Goal: Check status: Check status

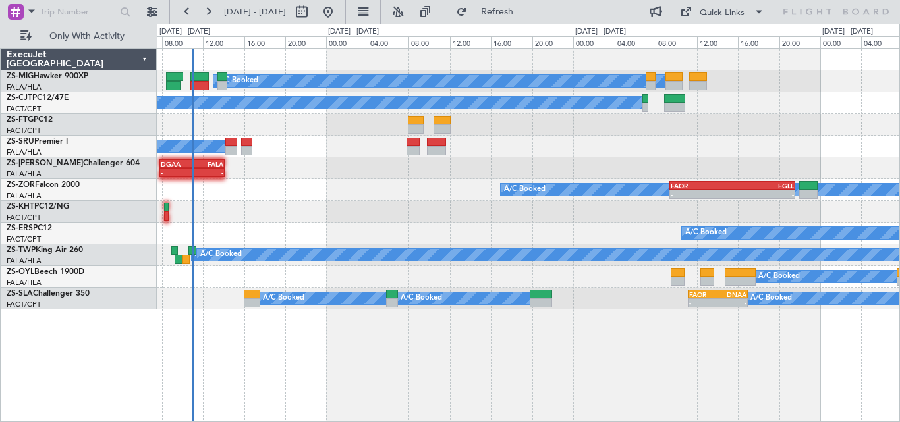
click at [713, 363] on div "A/C Booked A/C Booked A/C Booked A/C Booked A/C Booked A/C Booked A/C Booked A/…" at bounding box center [528, 235] width 743 height 374
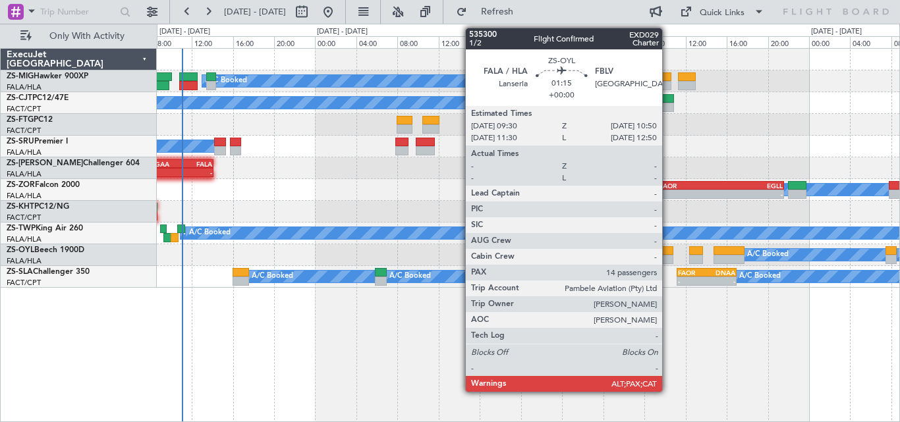
click at [668, 249] on div at bounding box center [666, 250] width 14 height 9
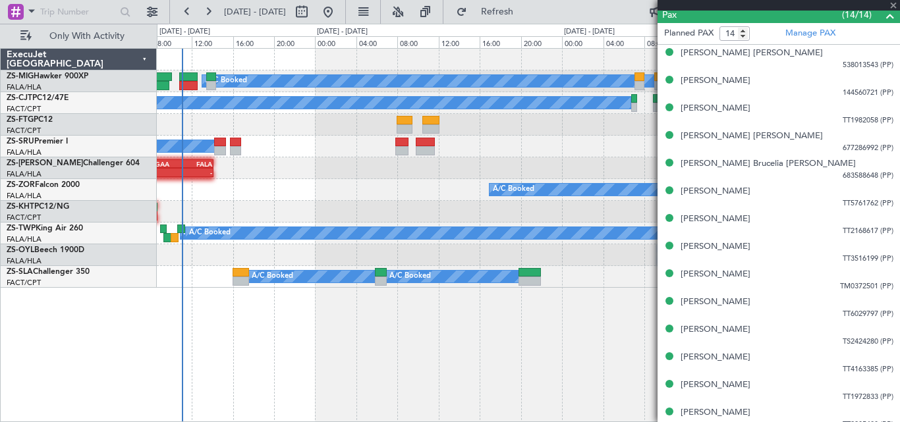
scroll to position [649, 0]
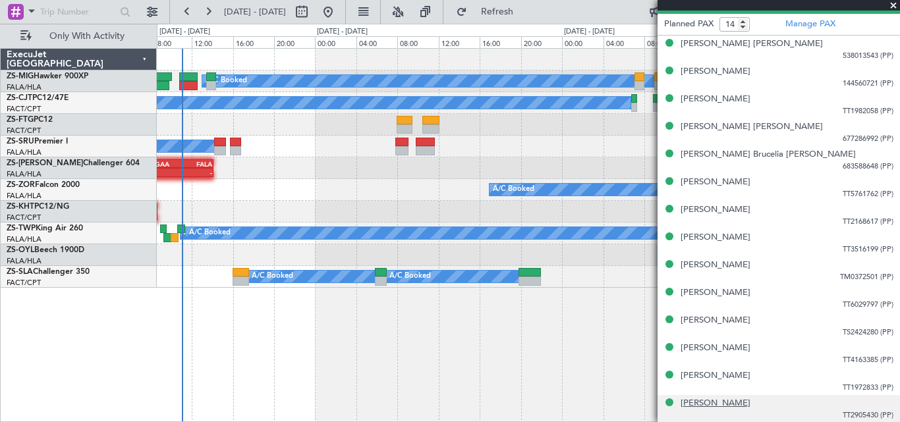
click at [699, 406] on div "[PERSON_NAME]" at bounding box center [715, 403] width 70 height 13
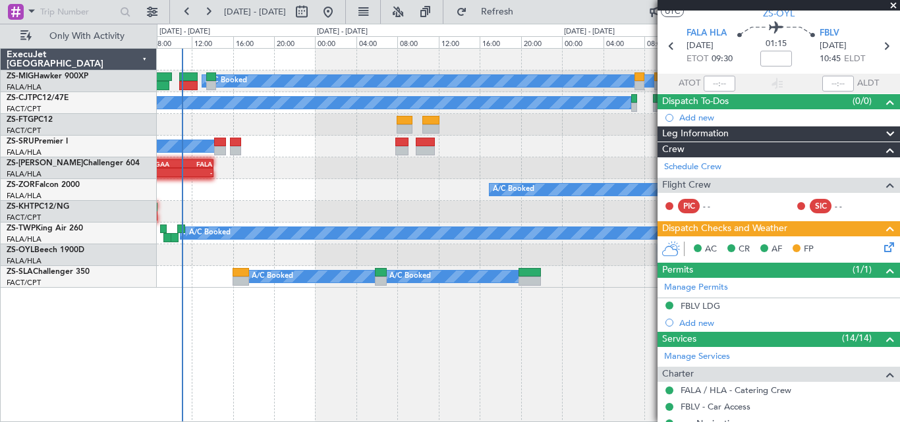
scroll to position [0, 0]
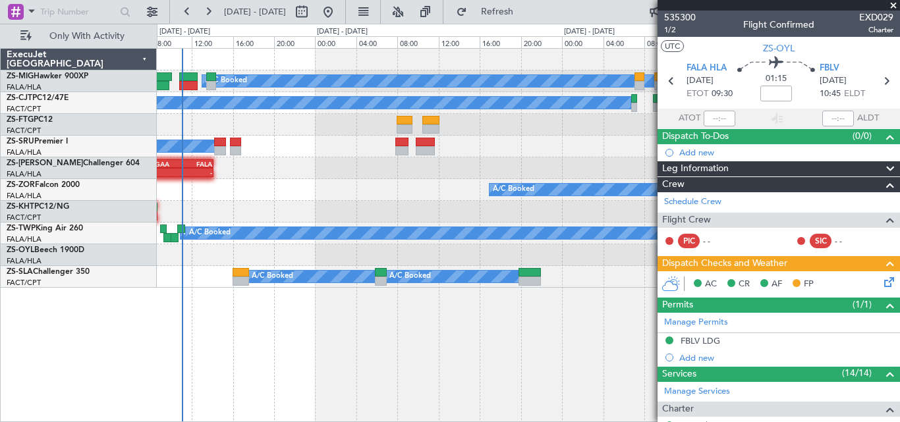
click at [896, 1] on span at bounding box center [892, 6] width 13 height 12
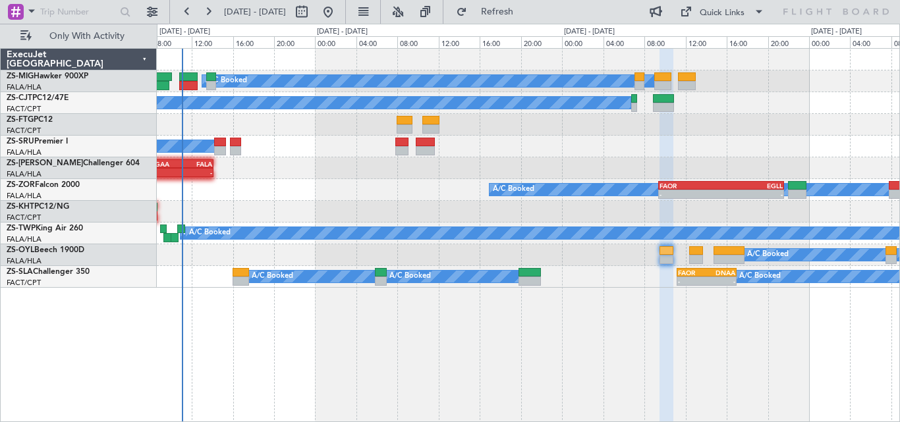
type input "0"
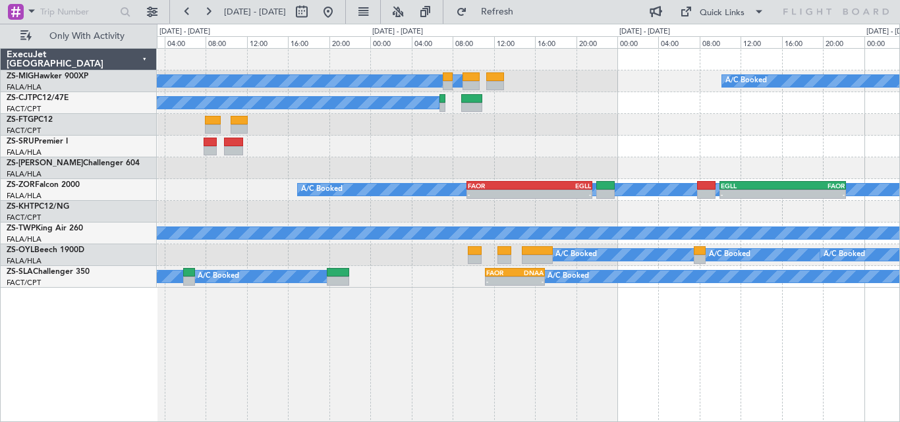
click at [635, 156] on div "A/C Booked A/C Booked A/C Booked A/C Booked A/C Booked A/C Booked A/C Booked A/…" at bounding box center [528, 168] width 742 height 239
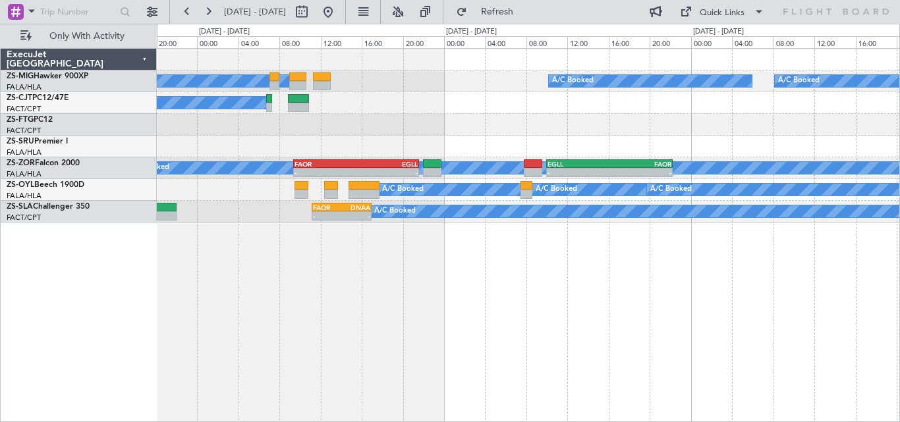
click at [572, 273] on div "A/C Booked A/C Booked A/C Booked A/C Booked A/C Booked A/C Booked A/C Booked A/…" at bounding box center [528, 235] width 743 height 374
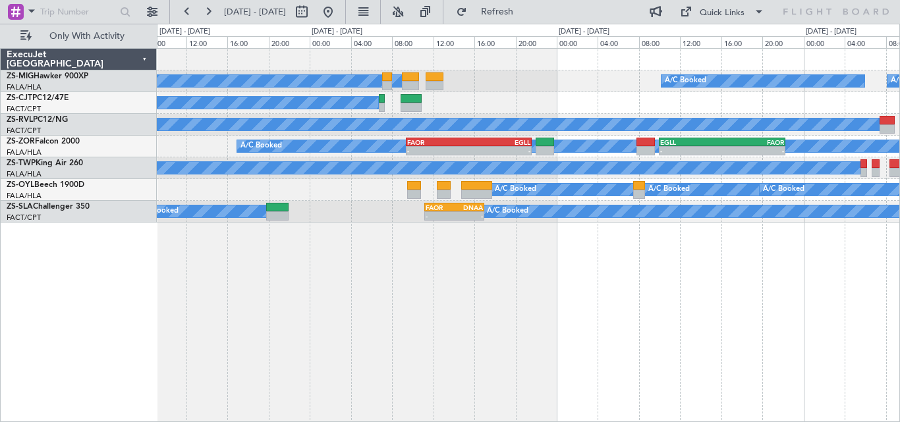
click at [560, 94] on div "A/C Booked A/C Booked A/C Booked A/C Booked A/C Booked A/C Booked A/C Booked A/…" at bounding box center [528, 136] width 742 height 174
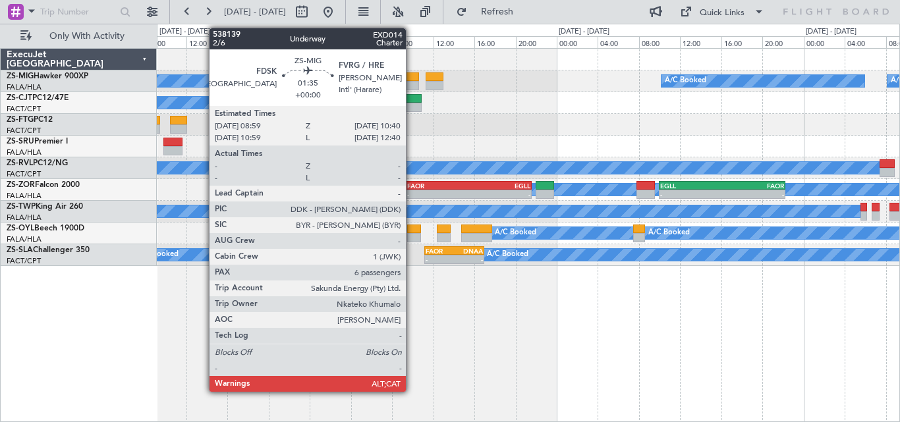
click at [412, 80] on div at bounding box center [411, 76] width 18 height 9
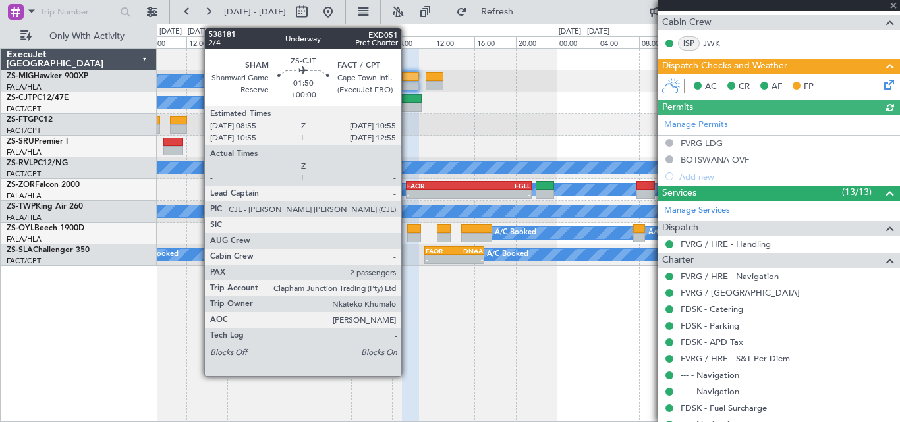
scroll to position [515, 0]
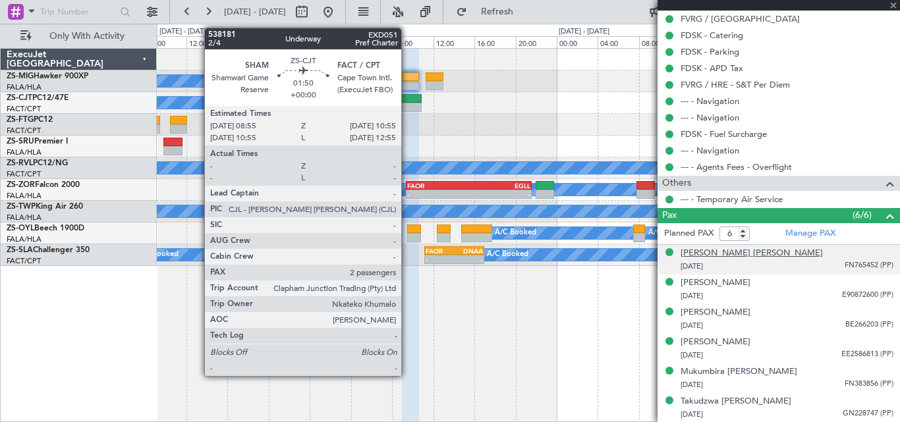
click at [696, 252] on div "[PERSON_NAME] [PERSON_NAME]" at bounding box center [751, 253] width 142 height 13
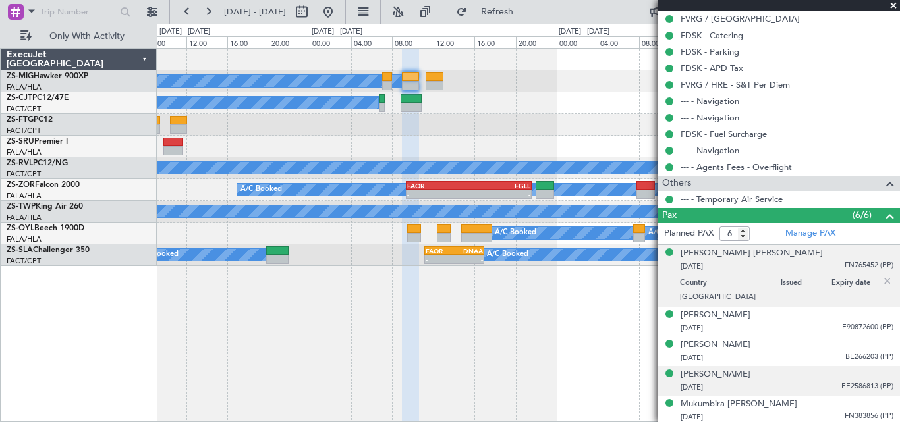
click at [704, 370] on div "[PERSON_NAME] [DATE] EE2586813 (PP)" at bounding box center [786, 381] width 213 height 26
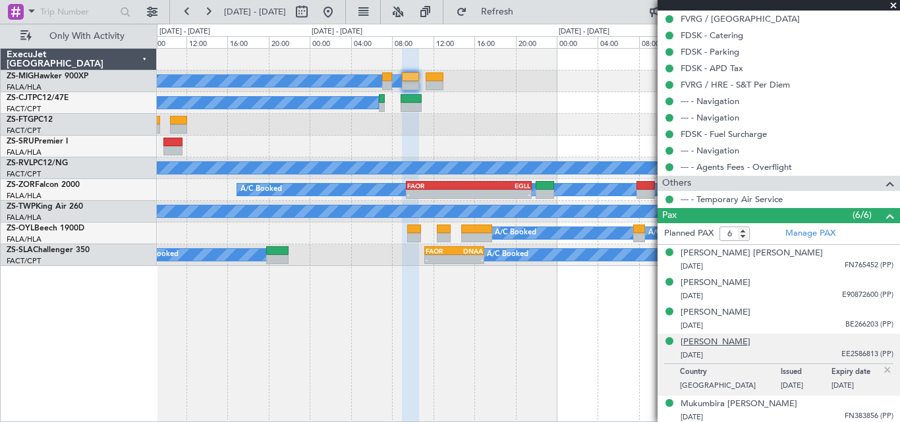
click at [693, 341] on div "[PERSON_NAME]" at bounding box center [715, 342] width 70 height 13
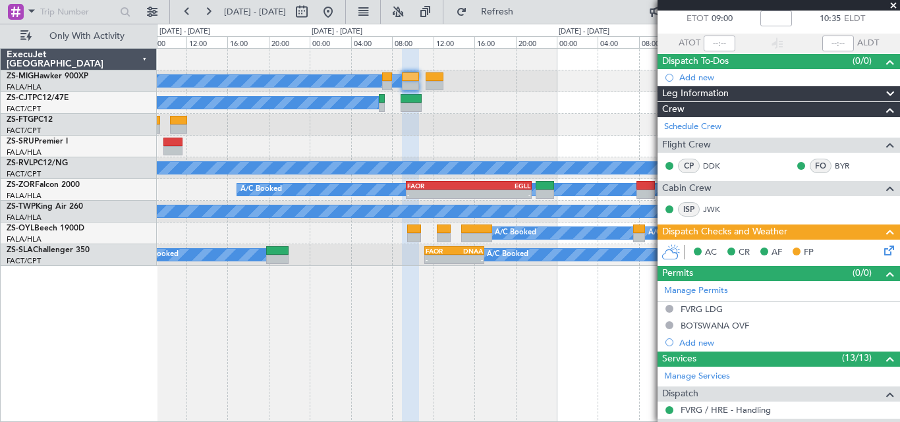
scroll to position [0, 0]
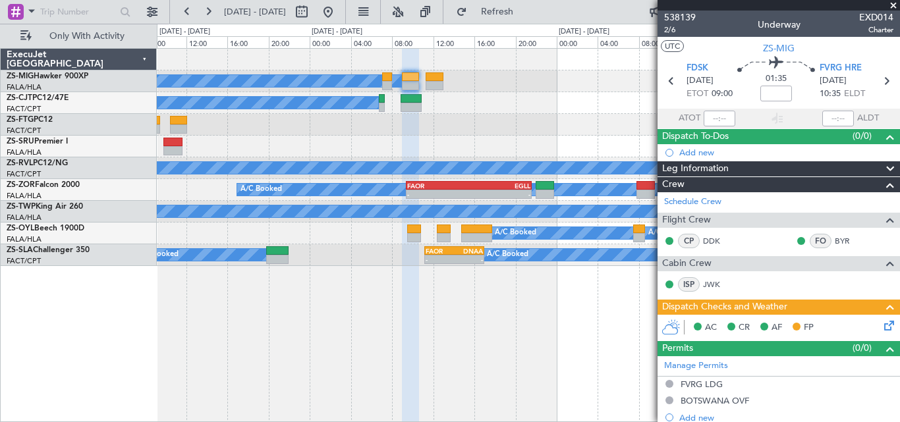
click at [892, 3] on span at bounding box center [892, 6] width 13 height 12
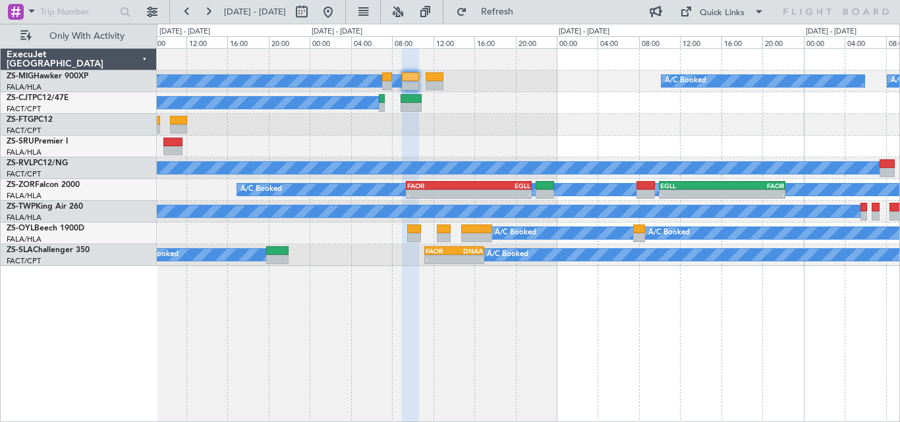
type input "0"
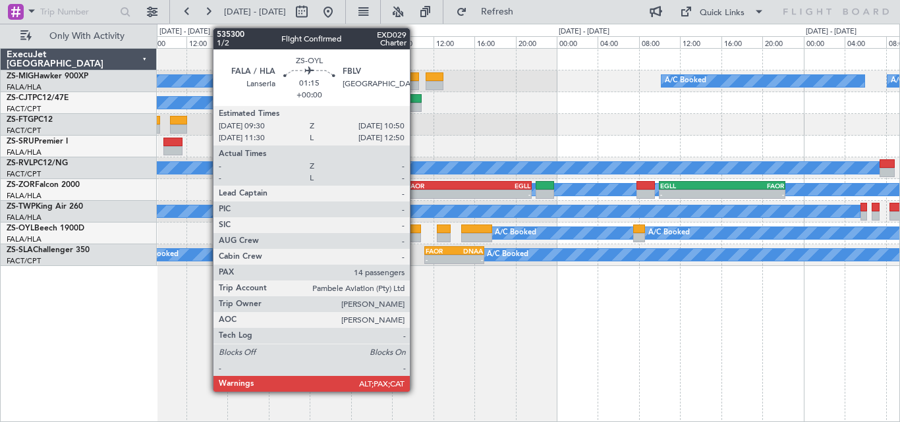
click at [416, 230] on div at bounding box center [414, 229] width 14 height 9
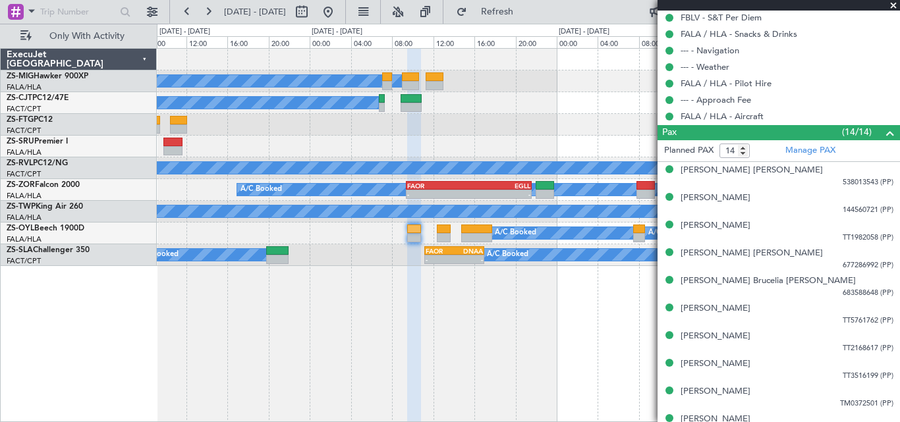
scroll to position [649, 0]
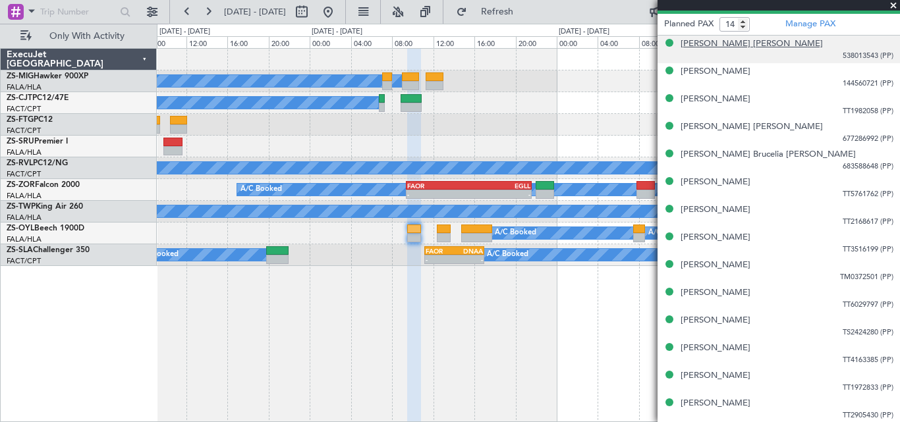
click at [695, 42] on div "[PERSON_NAME] [PERSON_NAME]" at bounding box center [751, 44] width 142 height 13
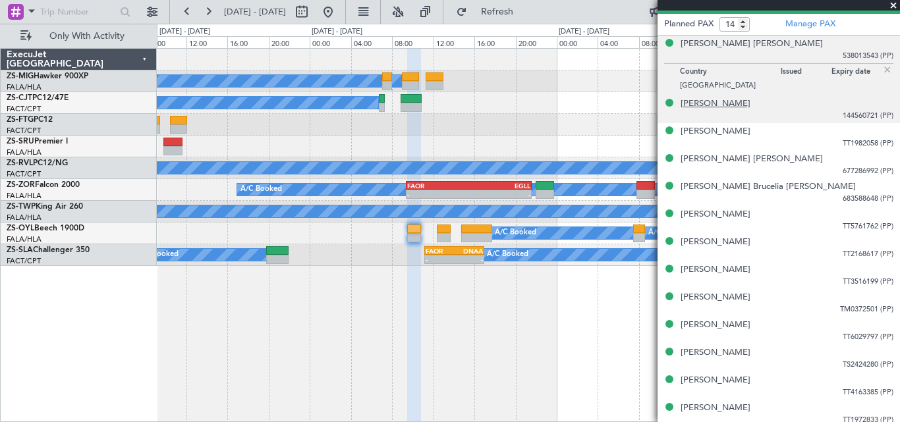
click at [717, 105] on div "[PERSON_NAME]" at bounding box center [715, 103] width 70 height 13
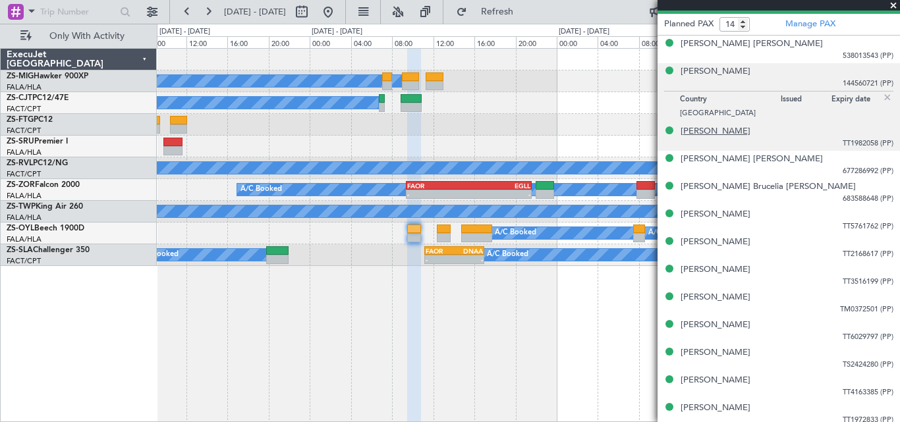
click at [738, 130] on div "[PERSON_NAME]" at bounding box center [715, 131] width 70 height 13
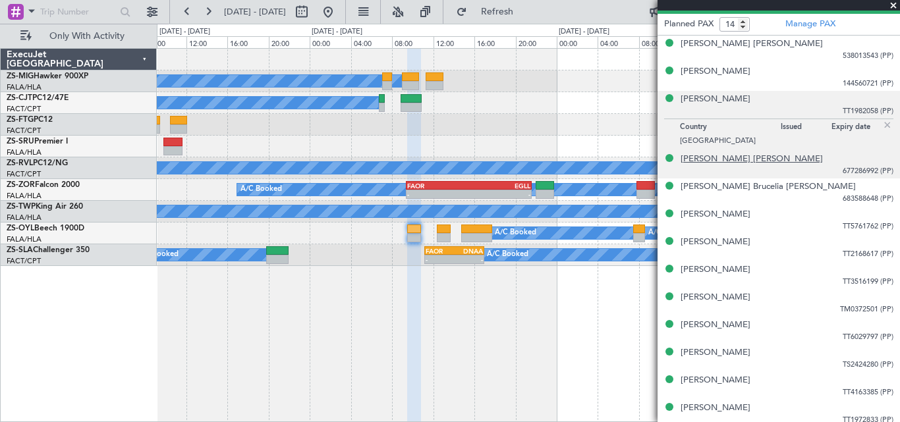
click at [726, 164] on div "[PERSON_NAME] [PERSON_NAME]" at bounding box center [751, 159] width 142 height 13
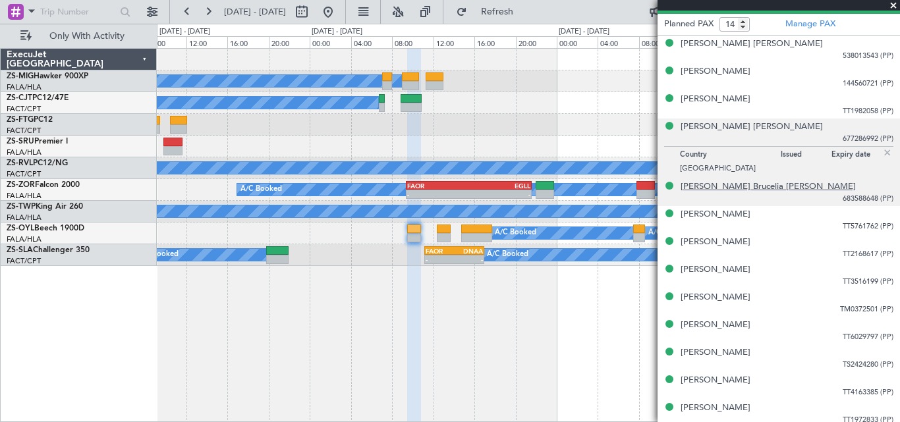
click at [697, 188] on div "[PERSON_NAME] Brucelia [PERSON_NAME]" at bounding box center [767, 186] width 175 height 13
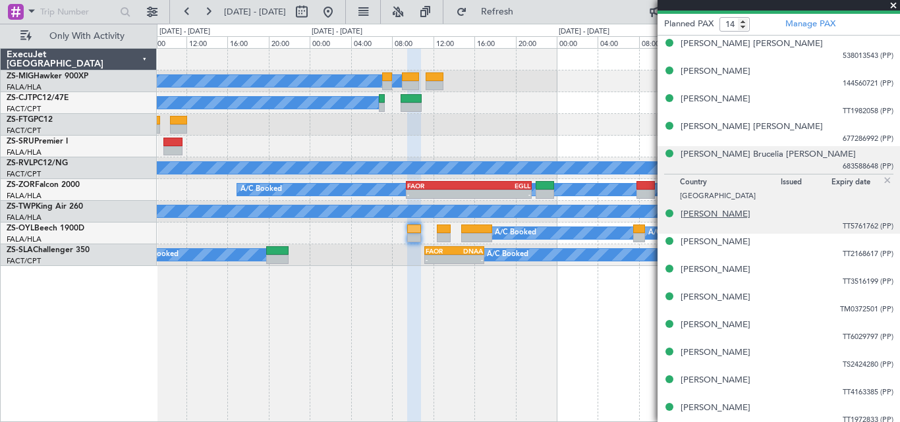
click at [703, 211] on div "[PERSON_NAME]" at bounding box center [715, 214] width 70 height 13
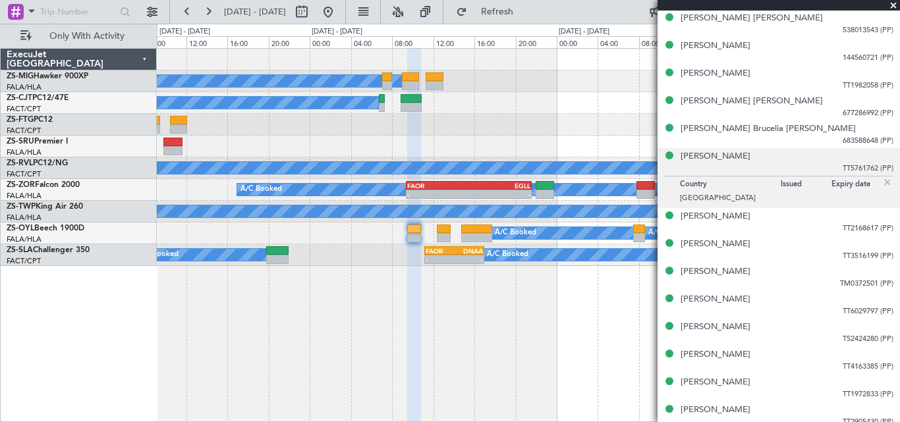
scroll to position [682, 0]
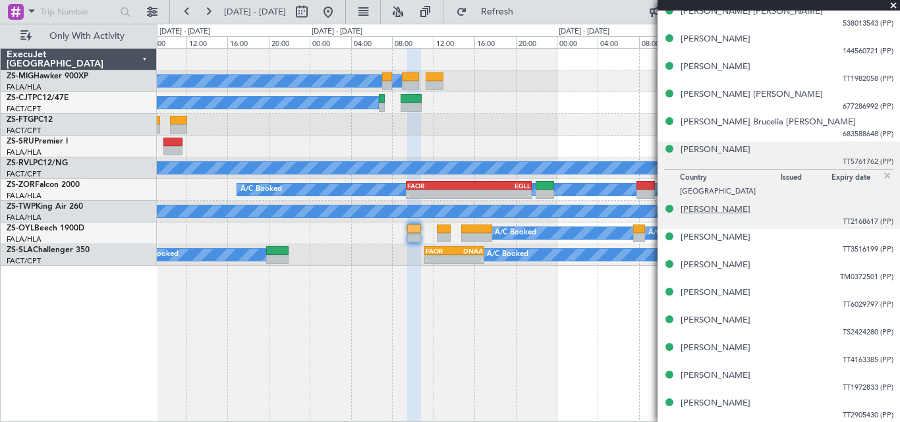
click at [708, 209] on div "[PERSON_NAME]" at bounding box center [715, 209] width 70 height 13
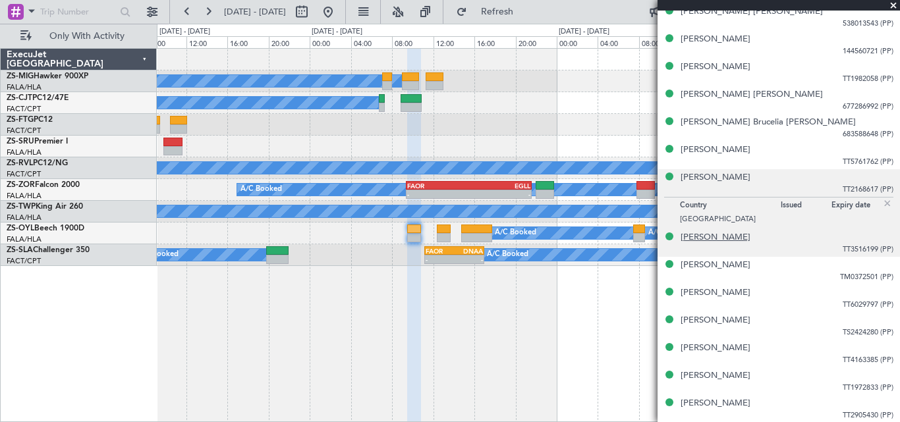
click at [714, 234] on div "[PERSON_NAME]" at bounding box center [715, 237] width 70 height 13
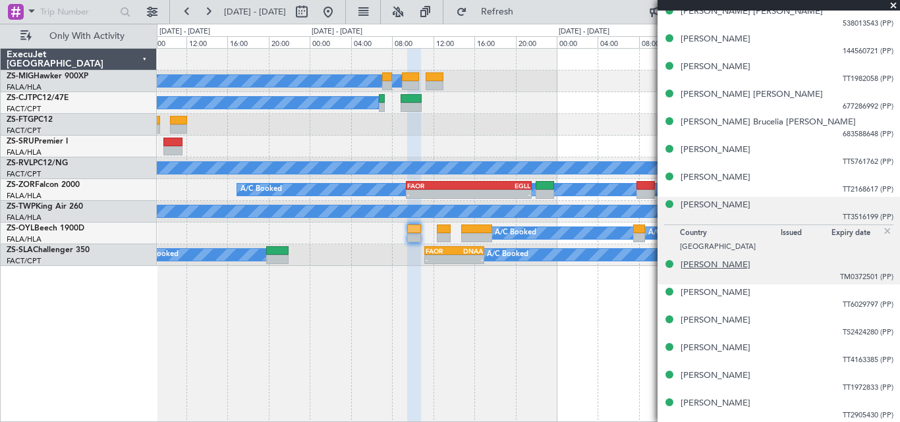
click at [711, 263] on div "[PERSON_NAME]" at bounding box center [715, 265] width 70 height 13
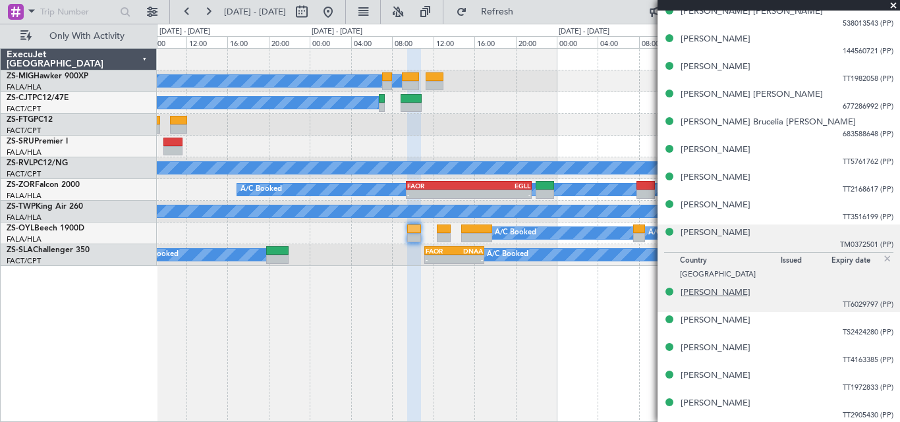
click at [716, 293] on div "[PERSON_NAME]" at bounding box center [715, 292] width 70 height 13
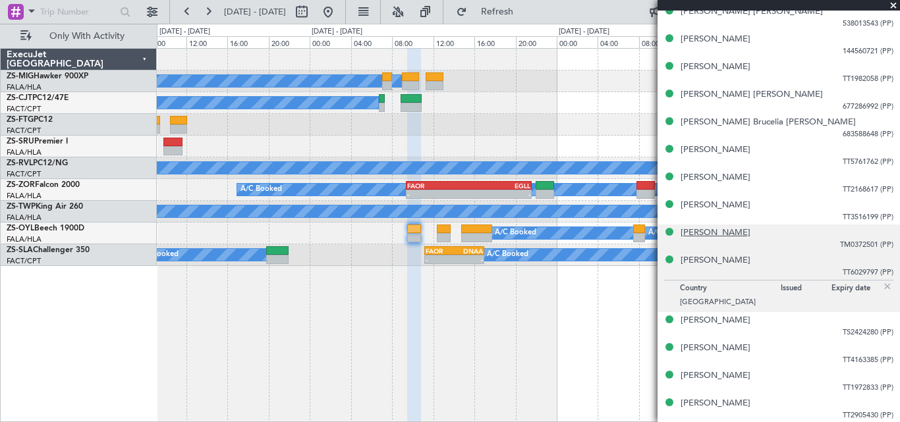
click at [695, 238] on div "[PERSON_NAME]" at bounding box center [715, 233] width 70 height 13
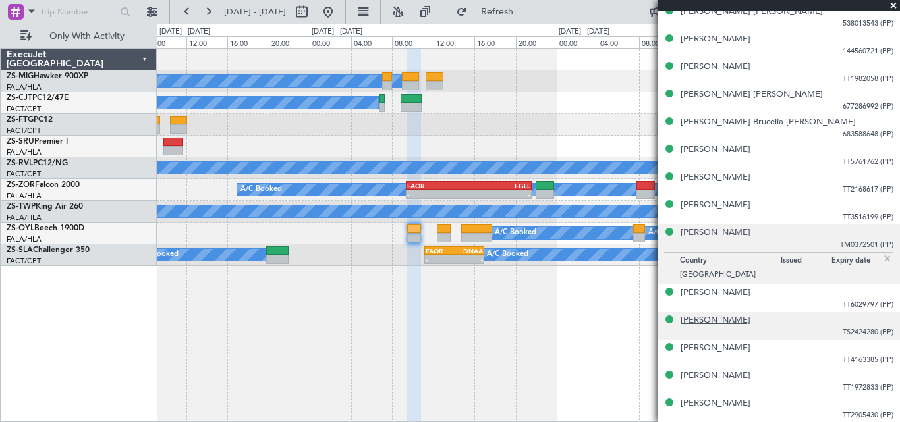
click at [718, 322] on div "[PERSON_NAME]" at bounding box center [715, 320] width 70 height 13
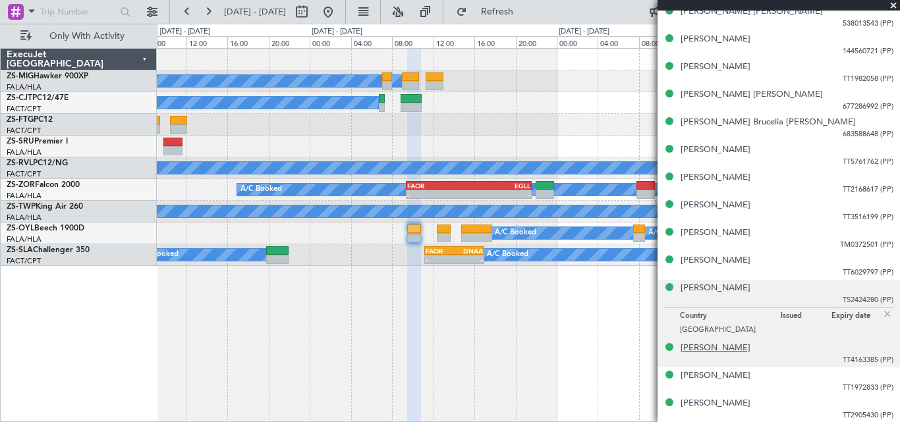
click at [701, 348] on div "[PERSON_NAME]" at bounding box center [715, 348] width 70 height 13
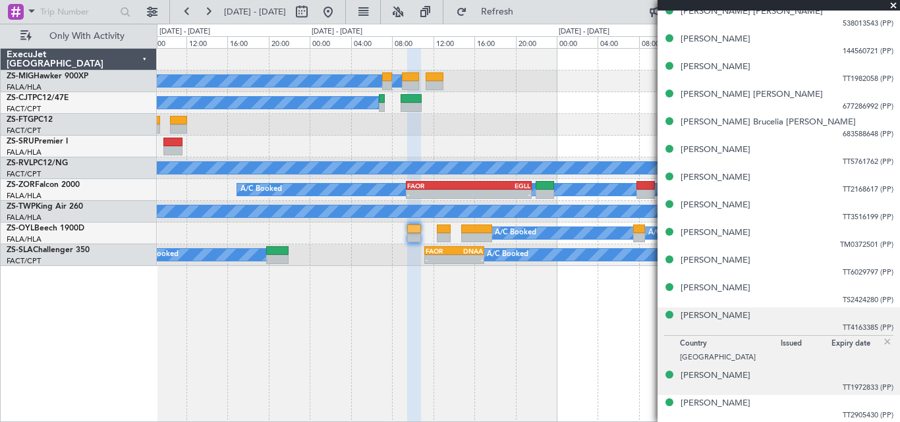
drag, startPoint x: 890, startPoint y: 333, endPoint x: 882, endPoint y: 368, distance: 35.8
click at [891, 366] on article "535300 1/2 Flight Confirmed EXD029 Charter UTC ZS-OYL FALA HLA [DATE] ETOT 09:3…" at bounding box center [778, 217] width 242 height 412
click at [704, 376] on div "[PERSON_NAME]" at bounding box center [715, 375] width 70 height 13
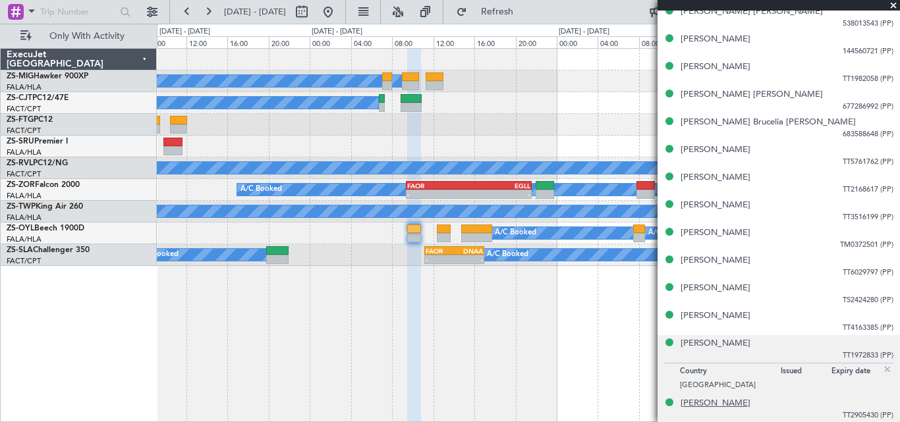
click at [718, 401] on div "[PERSON_NAME]" at bounding box center [715, 403] width 70 height 13
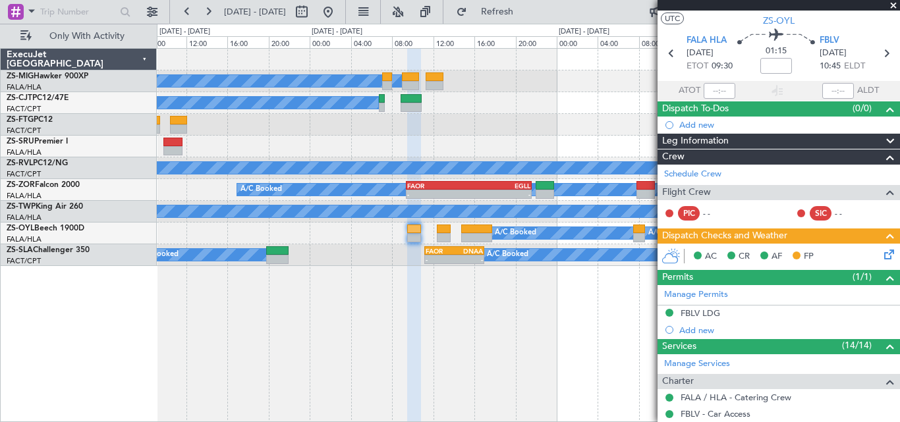
scroll to position [0, 0]
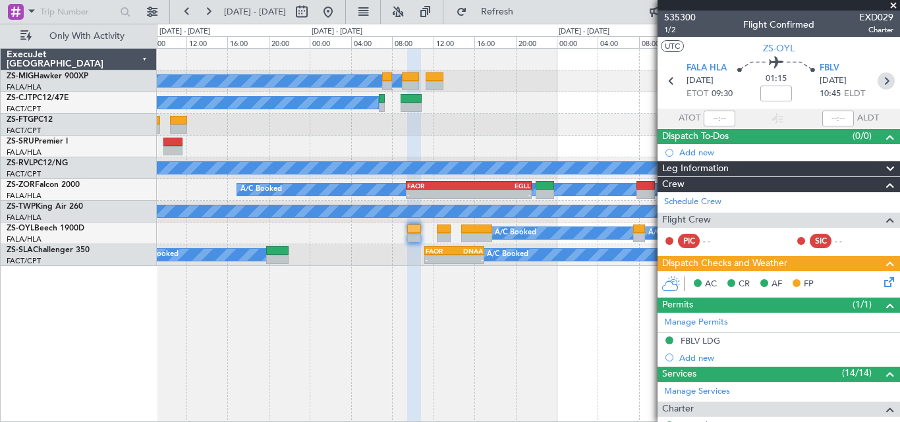
click at [877, 74] on icon at bounding box center [885, 80] width 17 height 17
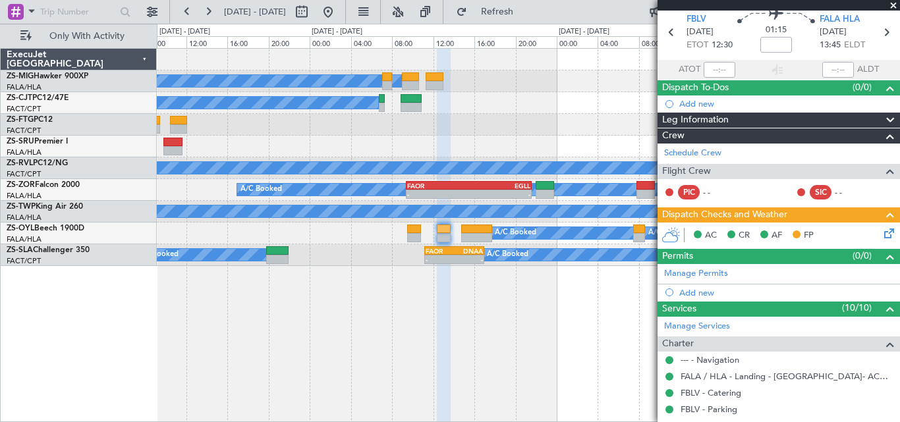
scroll to position [290, 0]
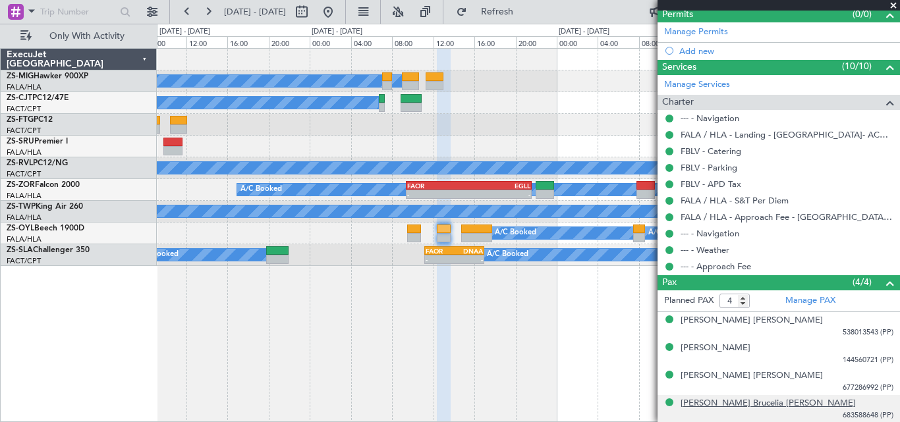
click at [707, 402] on div "[PERSON_NAME] Brucelia [PERSON_NAME]" at bounding box center [767, 403] width 175 height 13
click at [892, 5] on span at bounding box center [892, 6] width 13 height 12
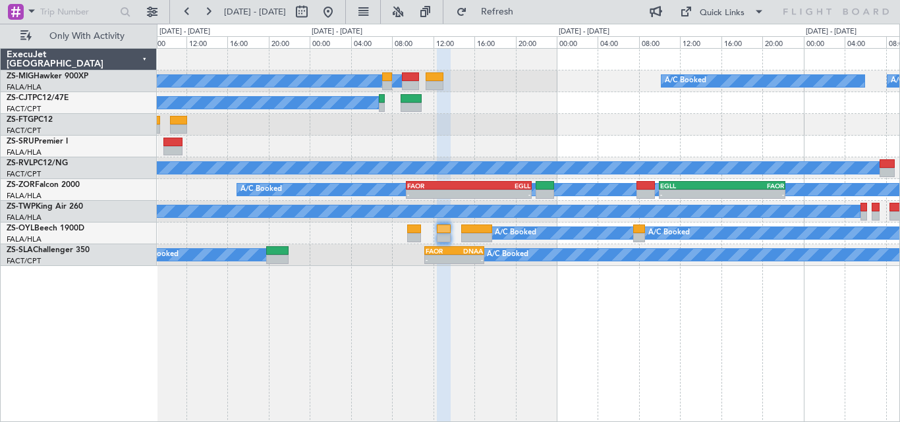
type input "0"
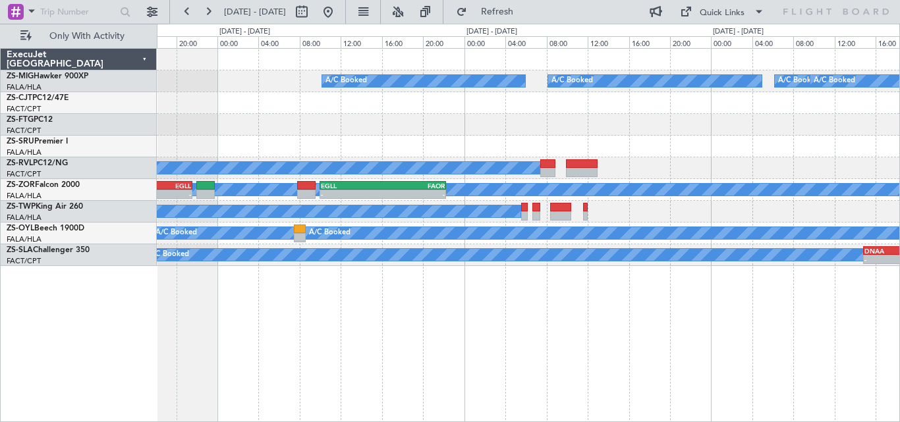
click at [417, 302] on div "A/C Booked A/C Booked A/C Booked A/C Booked A/C Booked A/C Booked A/C Booked A/…" at bounding box center [528, 235] width 743 height 374
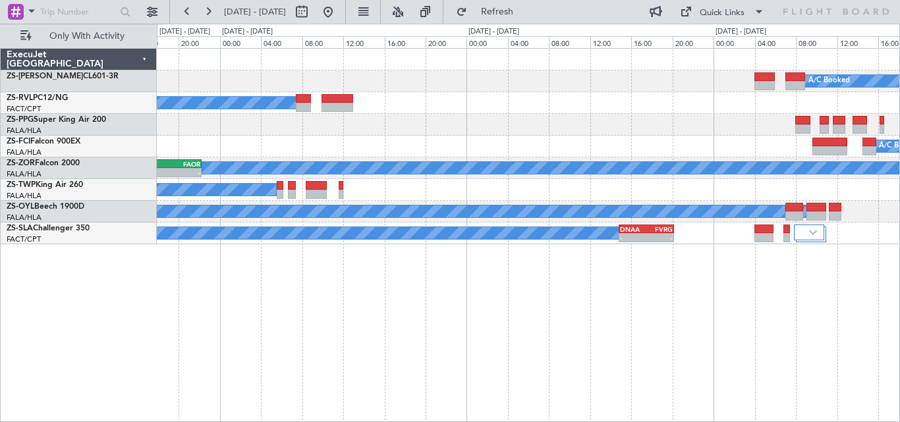
click at [269, 251] on div "A/C Booked A/C Booked A/C Booked A/C Booked A/C Unavailable A/C Booked A/C Book…" at bounding box center [528, 235] width 743 height 374
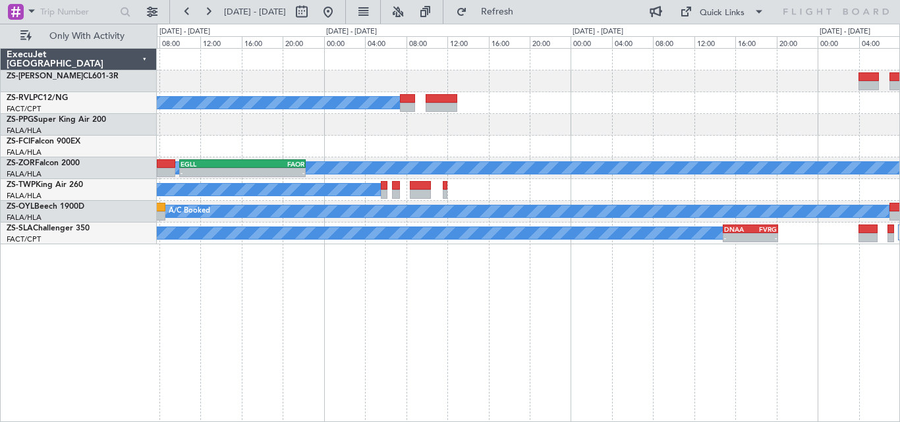
click at [899, 149] on div "A/C Booked A/C Booked A/C Booked A/C Booked A/C Booked A/C Booked A/C Booked A/…" at bounding box center [450, 223] width 900 height 398
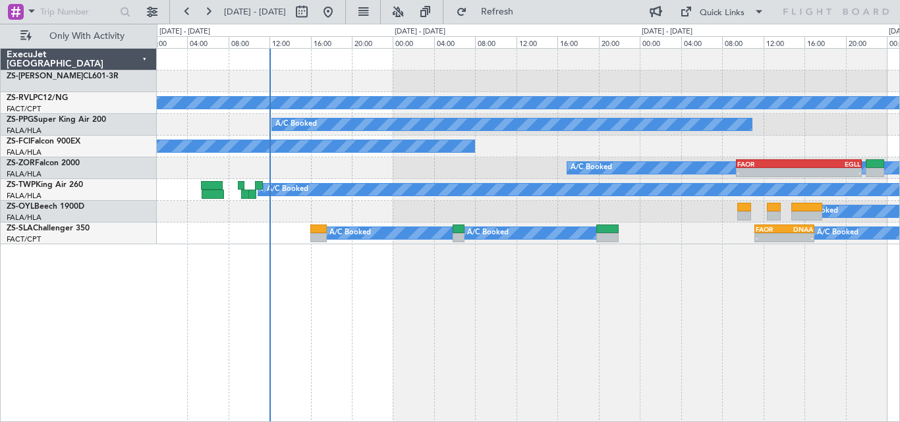
click at [774, 145] on div "A/C Booked A/C Booked A/C Booked A/C Booked A/C Booked A/C Unavailable A/C Unav…" at bounding box center [528, 147] width 742 height 196
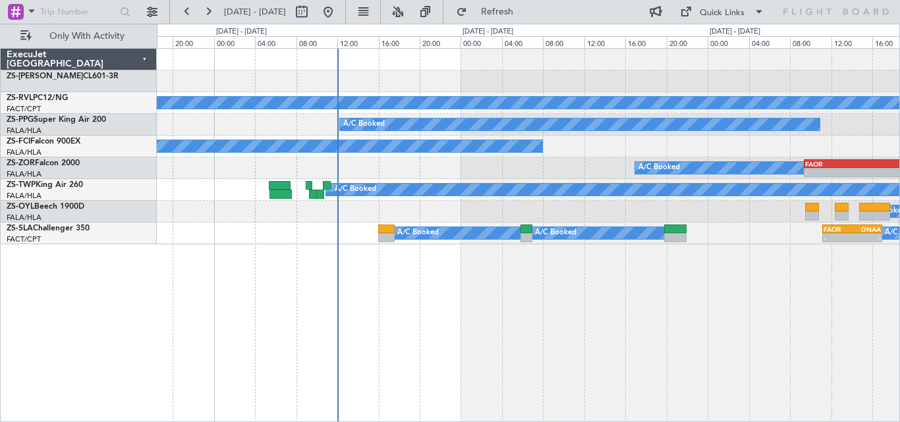
click at [564, 137] on div "A/C Booked A/C Unavailable A/C Unavailable" at bounding box center [528, 147] width 742 height 22
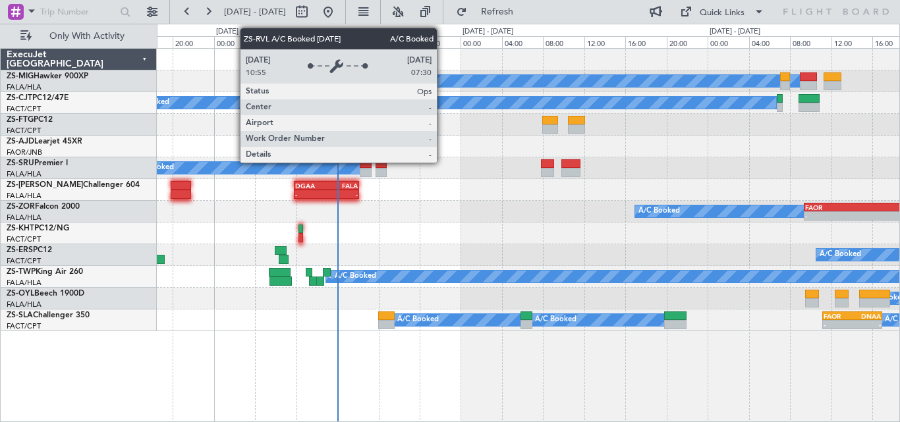
click at [512, 212] on div "A/C Booked FAOR 09:25 Z EGLL 21:35 Z - - - - EGLL 10:00 Z FAOR 22:15 Z" at bounding box center [528, 212] width 742 height 22
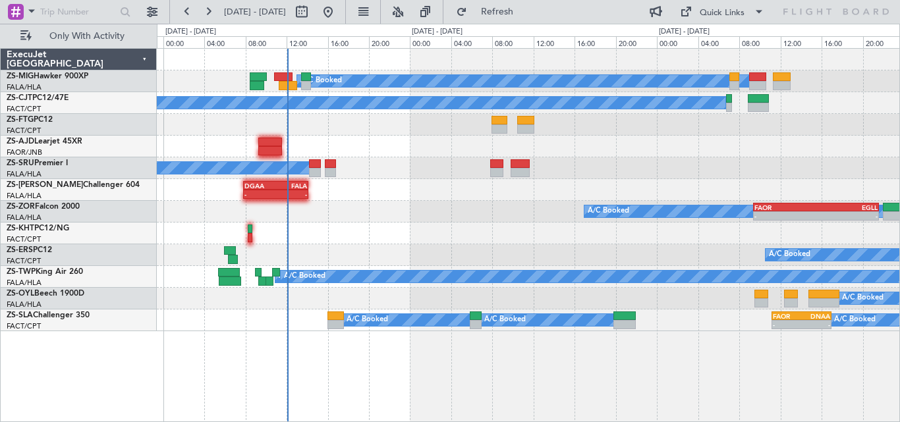
click at [666, 121] on div "A/C Booked A/C Booked A/C Booked A/C Booked A/C Booked A/C Booked A/C Booked A/…" at bounding box center [528, 190] width 742 height 283
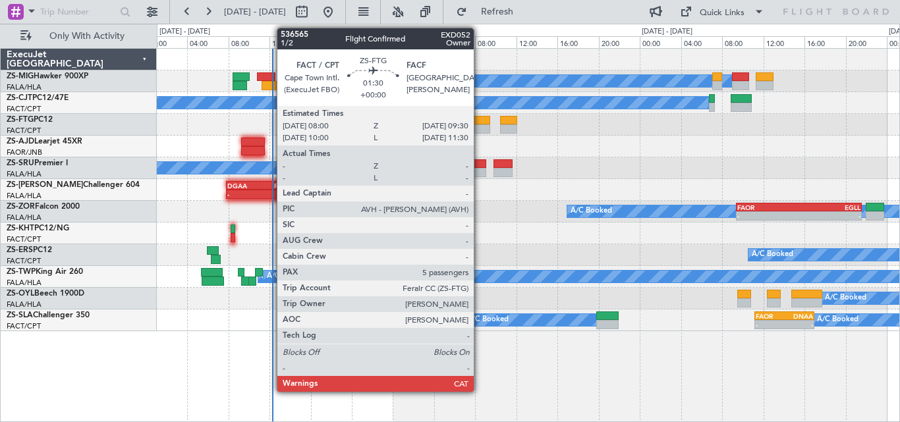
click at [479, 117] on div at bounding box center [482, 120] width 16 height 9
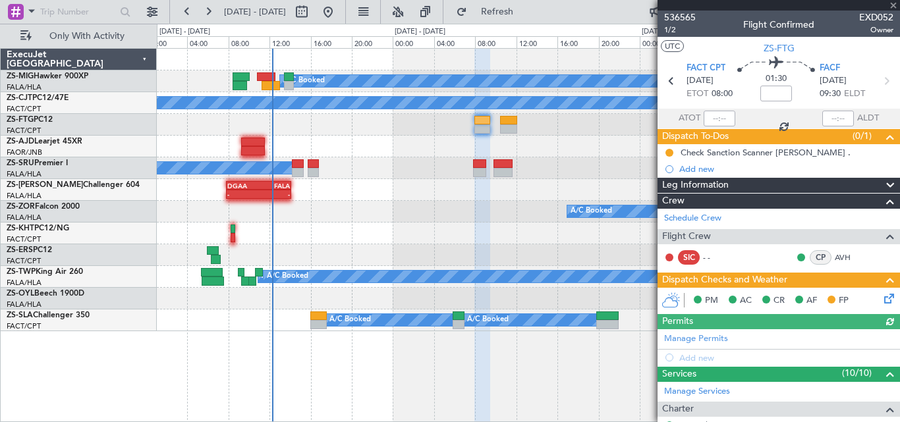
scroll to position [344, 0]
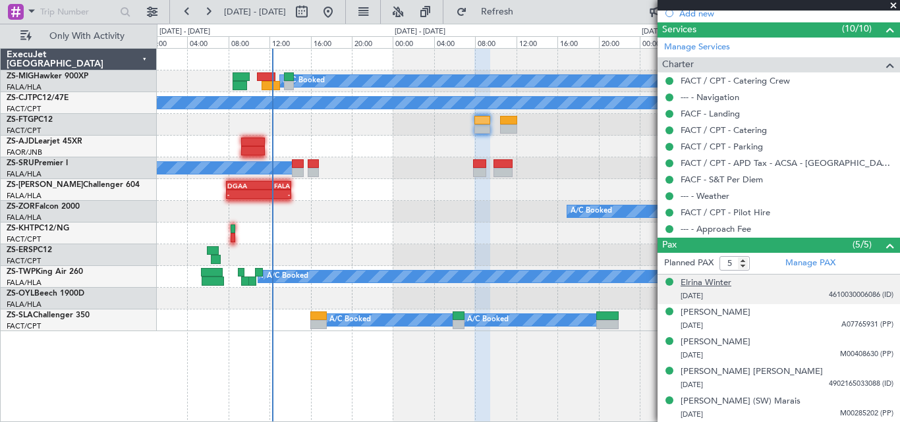
click at [718, 278] on div "Elrina Winter" at bounding box center [705, 283] width 51 height 13
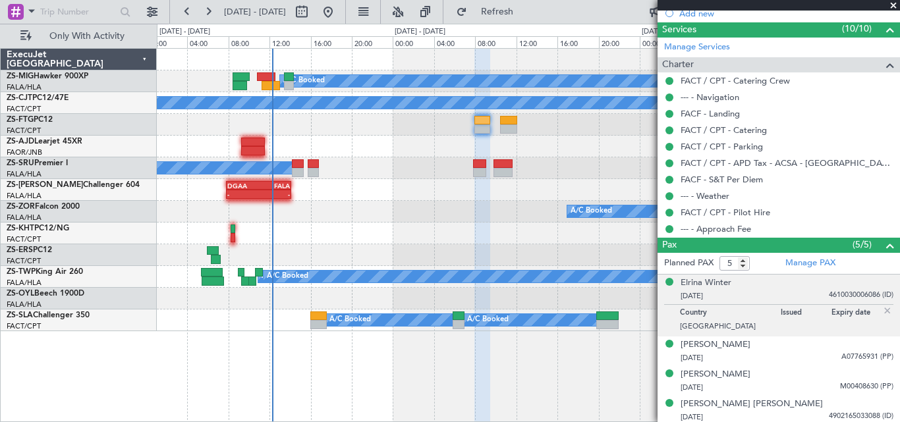
click at [698, 313] on p "Country" at bounding box center [730, 314] width 101 height 13
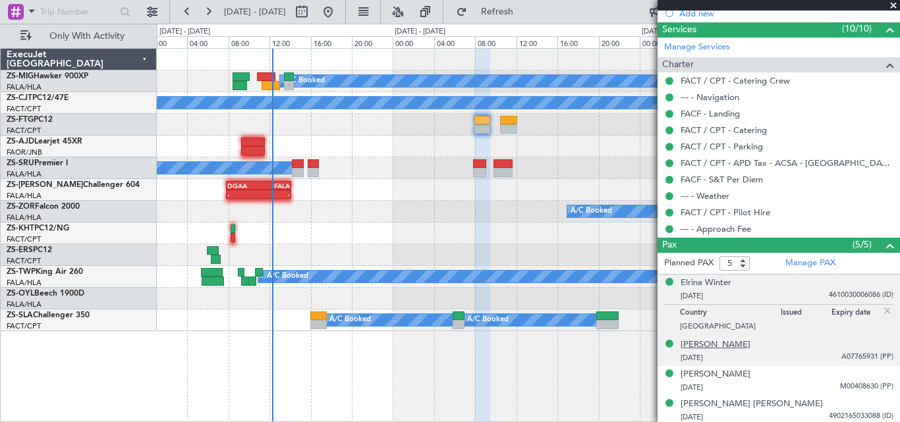
click at [707, 340] on div "[PERSON_NAME]" at bounding box center [715, 344] width 70 height 13
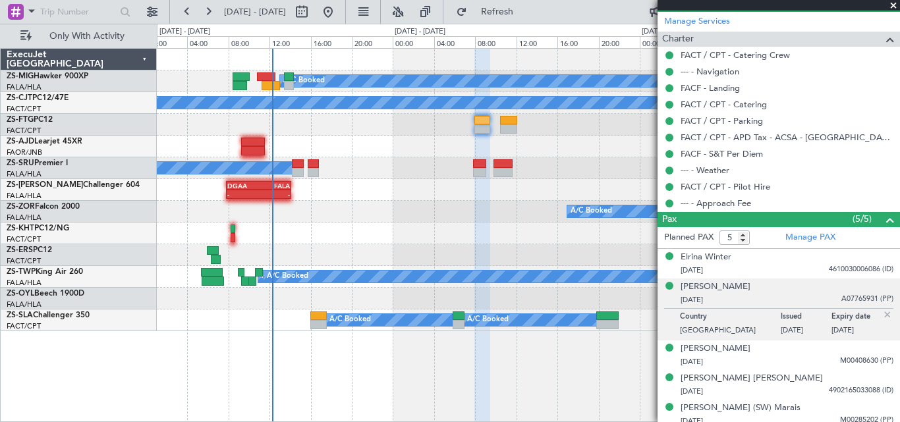
scroll to position [377, 0]
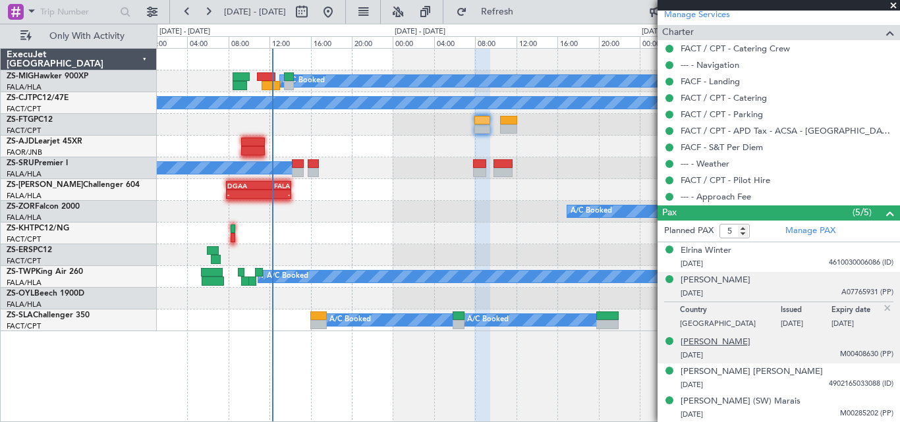
click at [738, 341] on div "[PERSON_NAME]" at bounding box center [715, 342] width 70 height 13
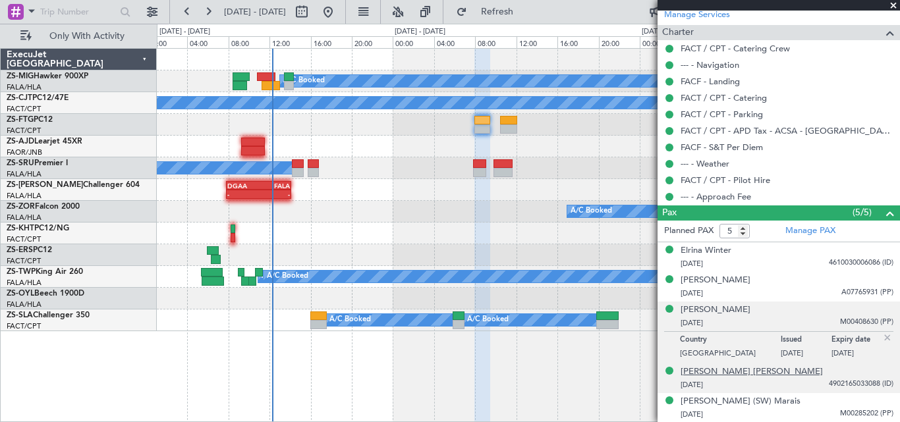
click at [761, 369] on div "[PERSON_NAME] [PERSON_NAME]" at bounding box center [751, 371] width 142 height 13
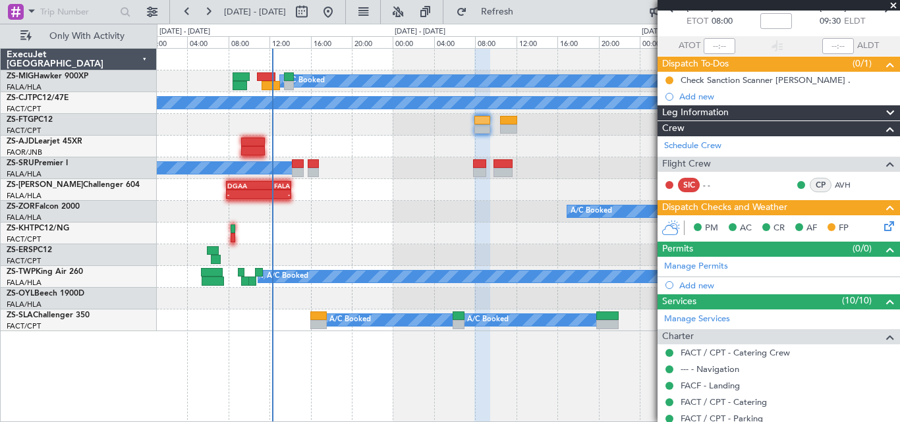
scroll to position [0, 0]
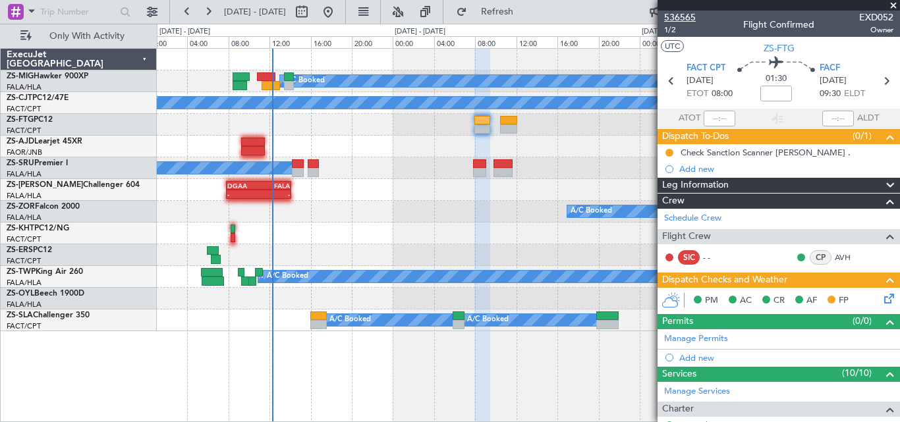
click at [676, 11] on span "536565" at bounding box center [680, 18] width 32 height 14
